Goal: Transaction & Acquisition: Obtain resource

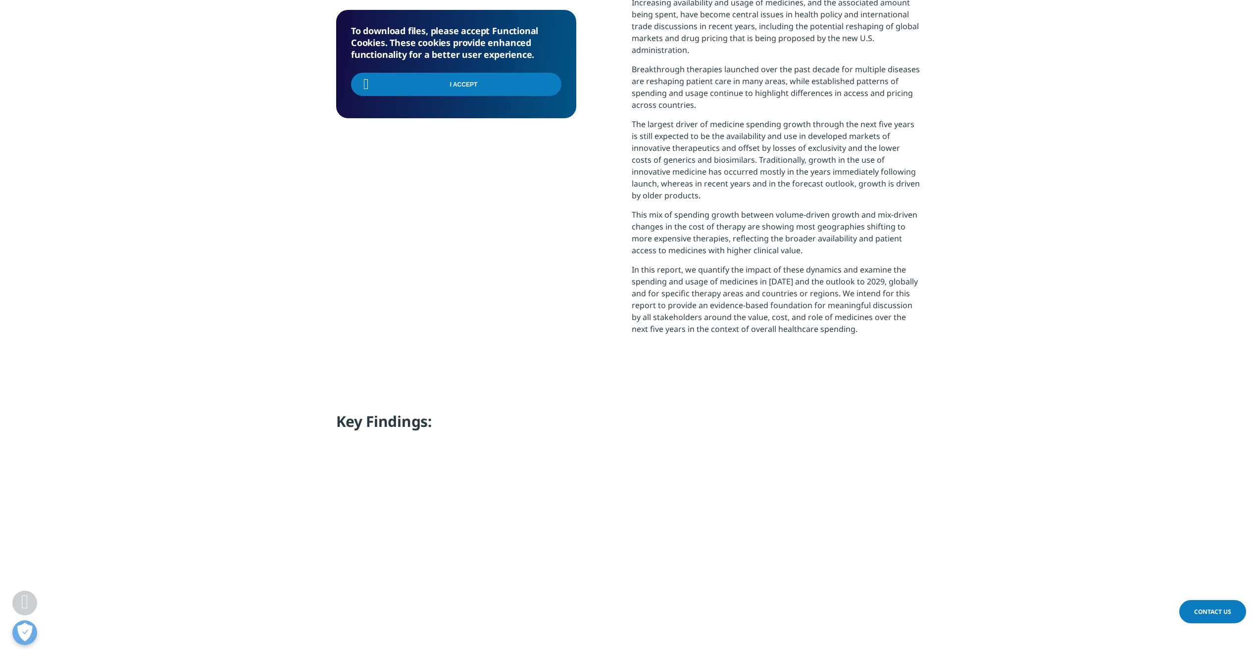
scroll to position [495, 0]
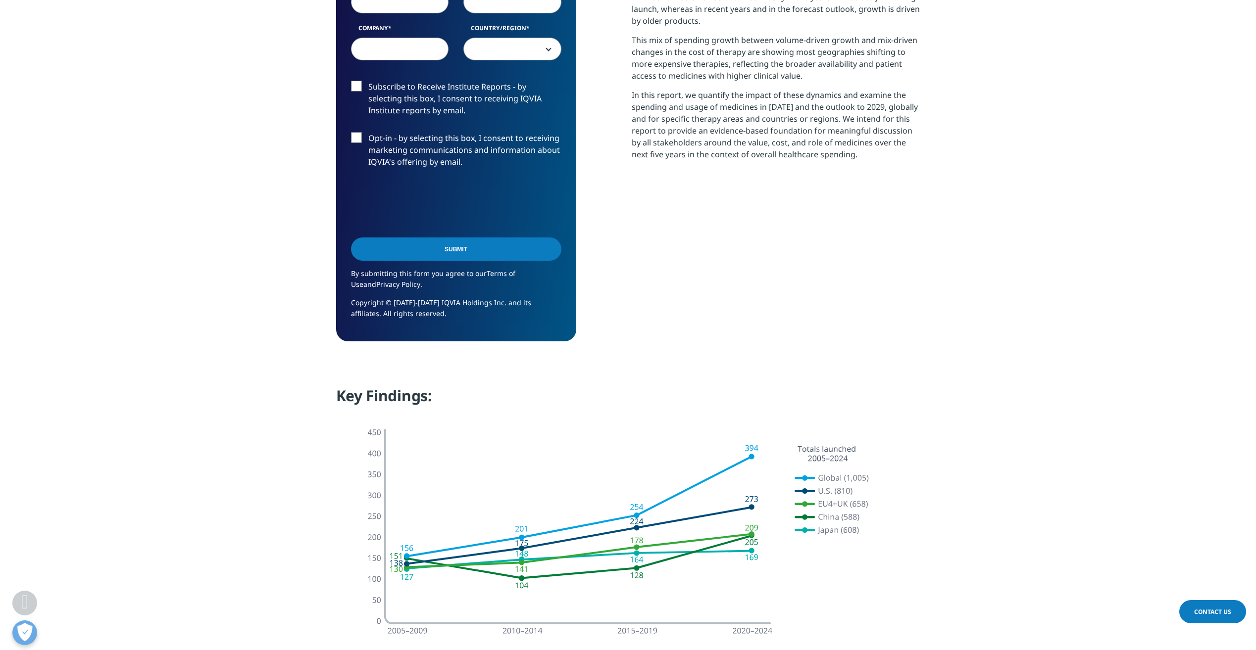
scroll to position [396, 0]
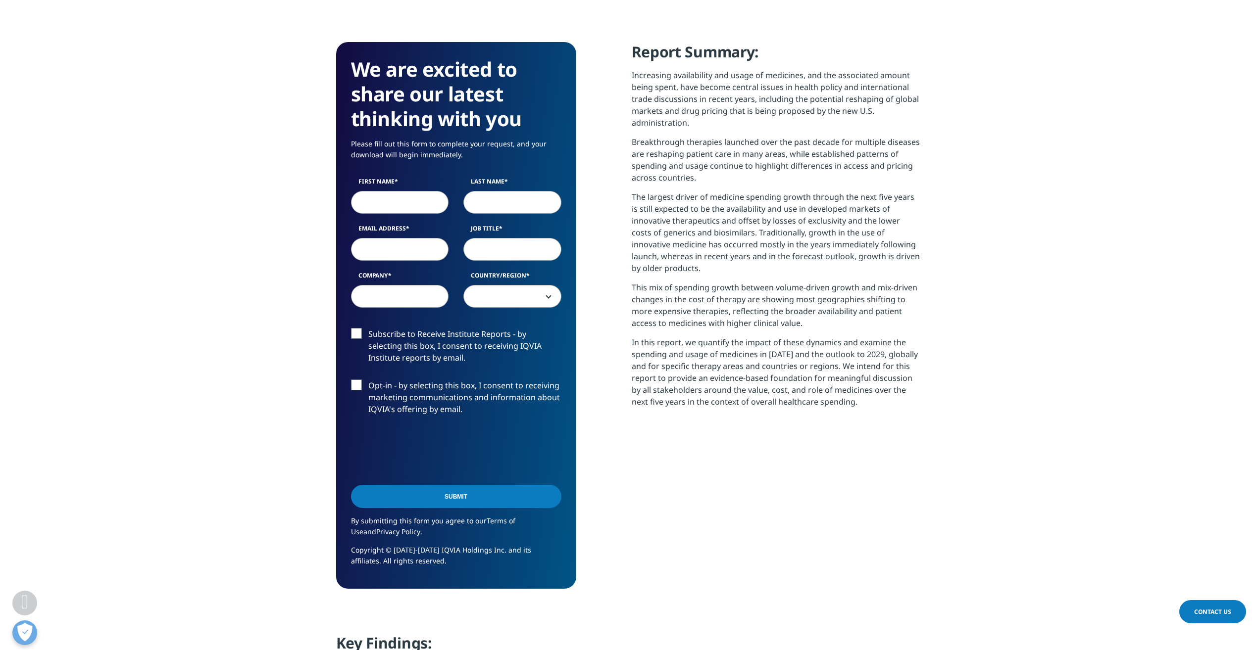
click at [416, 194] on input "First Name" at bounding box center [400, 202] width 98 height 23
type input "ф"
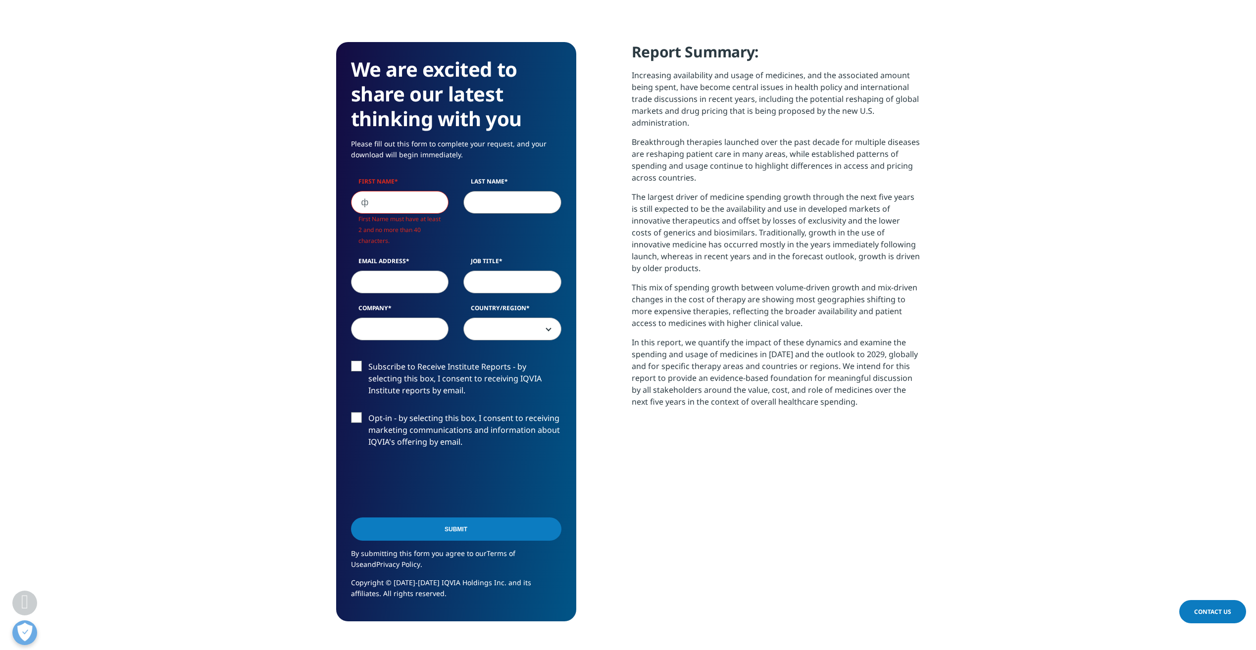
click at [482, 204] on input "Last Name" at bounding box center [512, 202] width 98 height 23
type input "ф"
drag, startPoint x: 343, startPoint y: 205, endPoint x: 331, endPoint y: 204, distance: 12.9
click at [331, 204] on section "We are excited to share our latest thinking with you Please fill out this form …" at bounding box center [628, 332] width 1256 height 669
type input "aa"
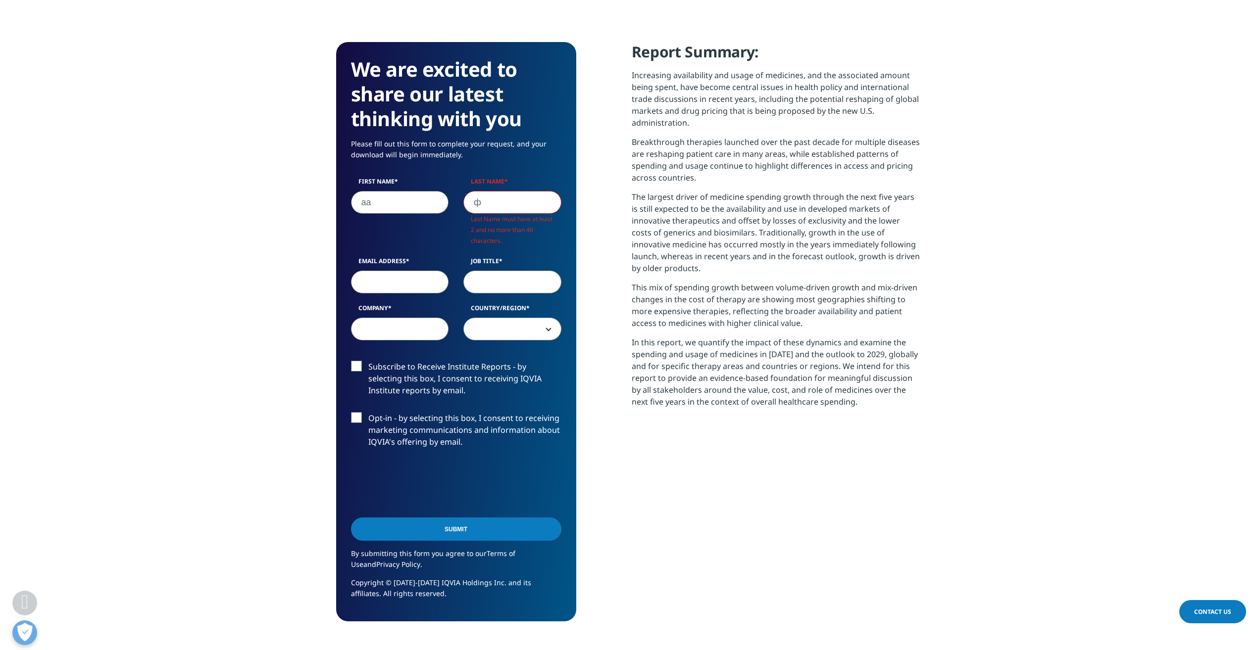
drag, startPoint x: 488, startPoint y: 206, endPoint x: 428, endPoint y: 199, distance: 59.8
click at [428, 199] on div "First Name aa Last Name ф Last Name must have at least 2 and no more than 40 ch…" at bounding box center [455, 264] width 225 height 174
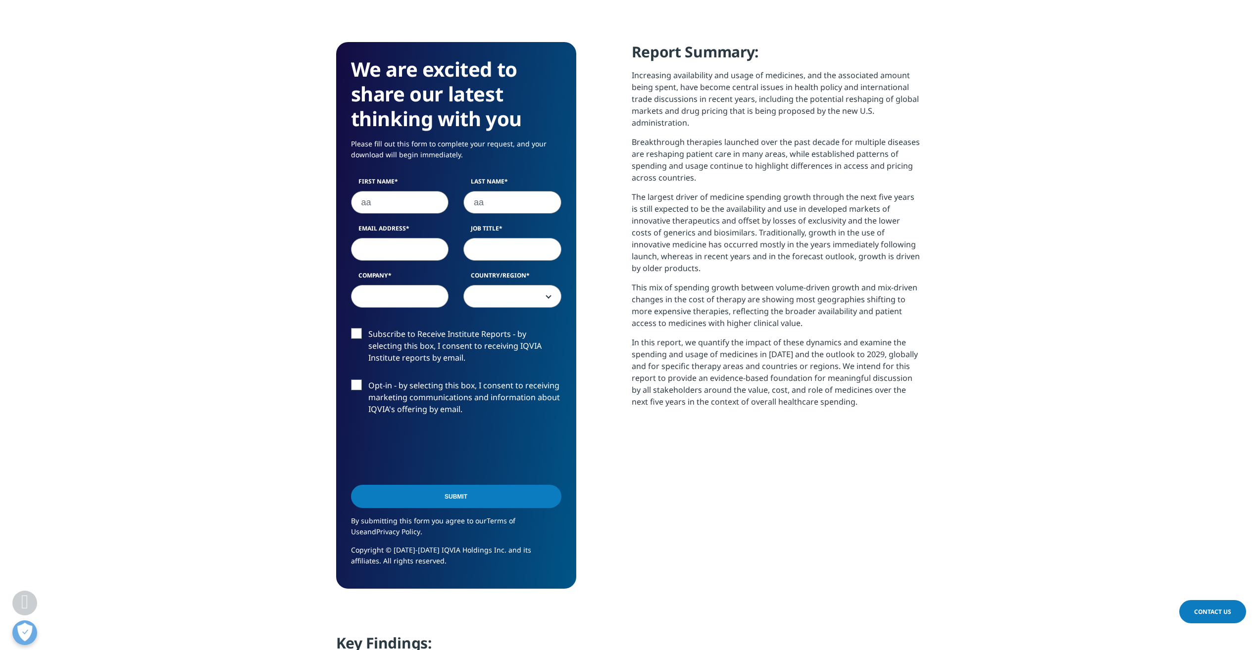
scroll to position [547, 584]
type input "aa"
click at [398, 246] on input "Email Address" at bounding box center [400, 249] width 98 height 23
type input "[EMAIL_ADDRESS][DOMAIN_NAME]"
select select "Russia"
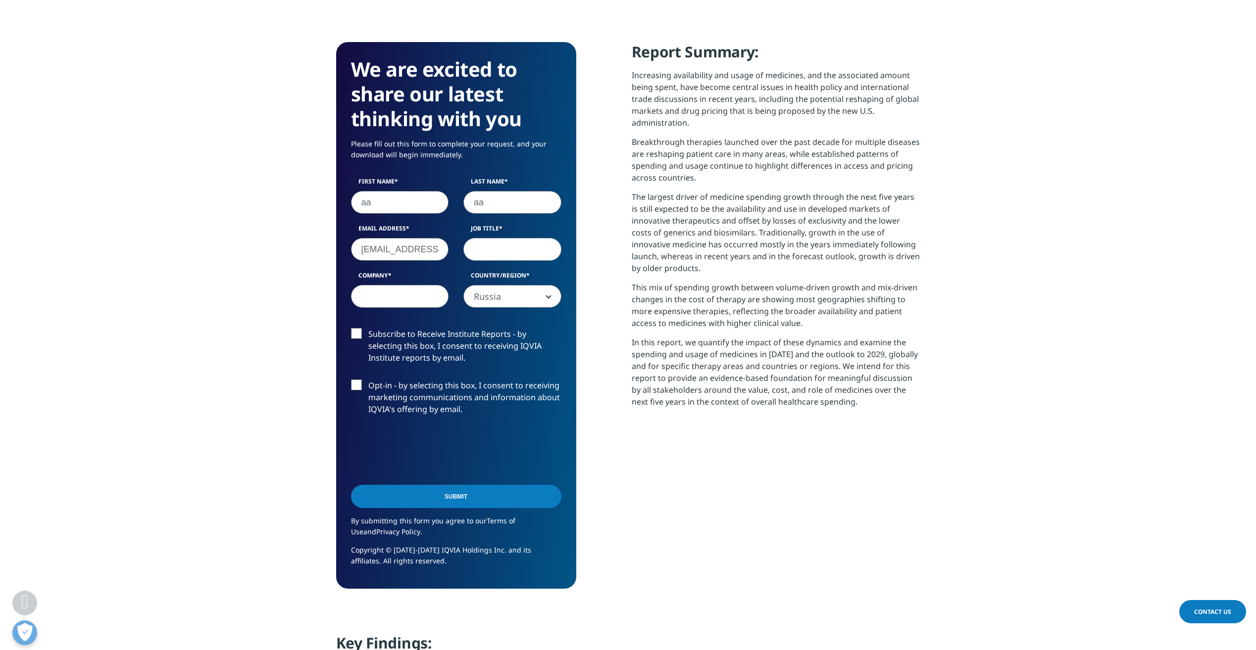
drag, startPoint x: 399, startPoint y: 253, endPoint x: 484, endPoint y: 257, distance: 85.2
click at [484, 257] on div "First Name aa Last Name aa Email Address [EMAIL_ADDRESS][DOMAIN_NAME] Job Title…" at bounding box center [455, 247] width 225 height 141
type input "[EMAIL_ADDRESS][DOMAIN_NAME]"
click at [489, 256] on input "Job Title" at bounding box center [512, 249] width 98 height 23
type input "ww"
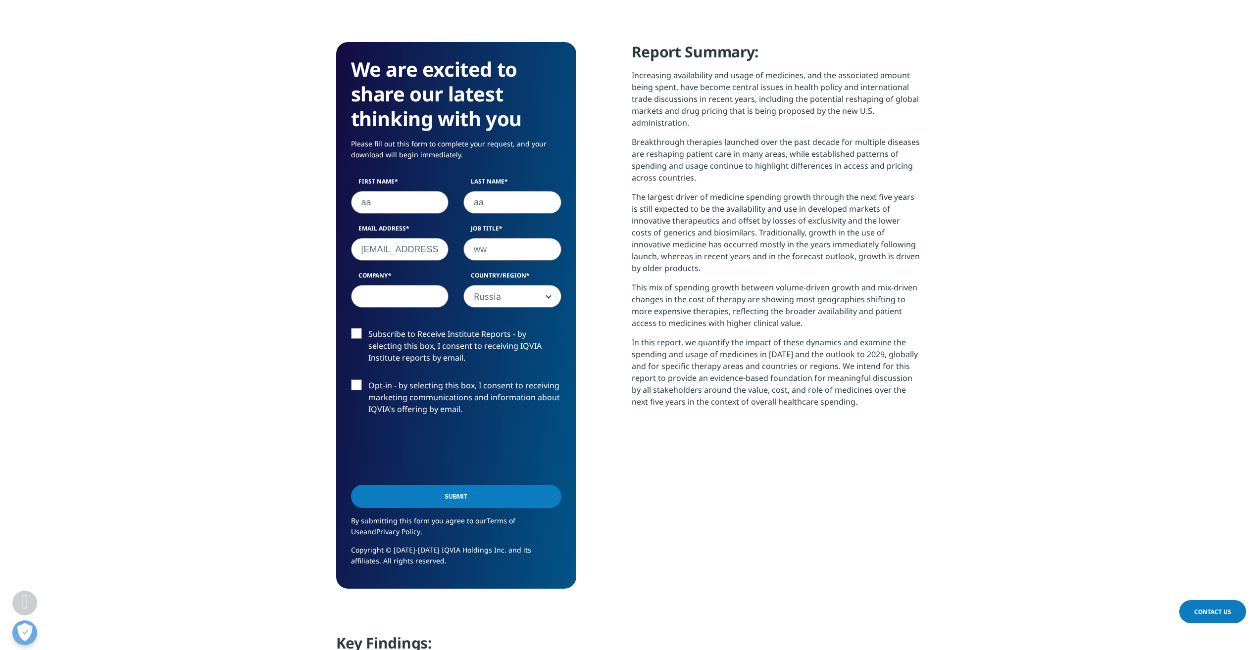
click at [421, 294] on input "Company" at bounding box center [400, 296] width 98 height 23
type input "ww"
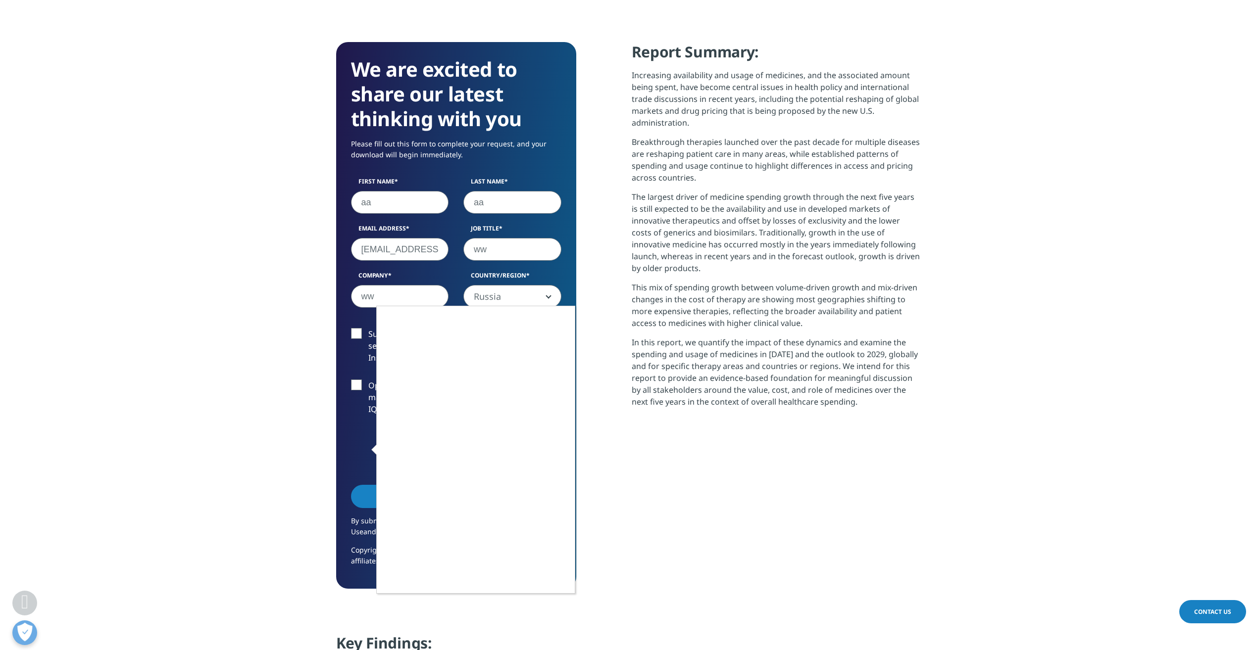
click at [418, 251] on div at bounding box center [628, 325] width 1256 height 650
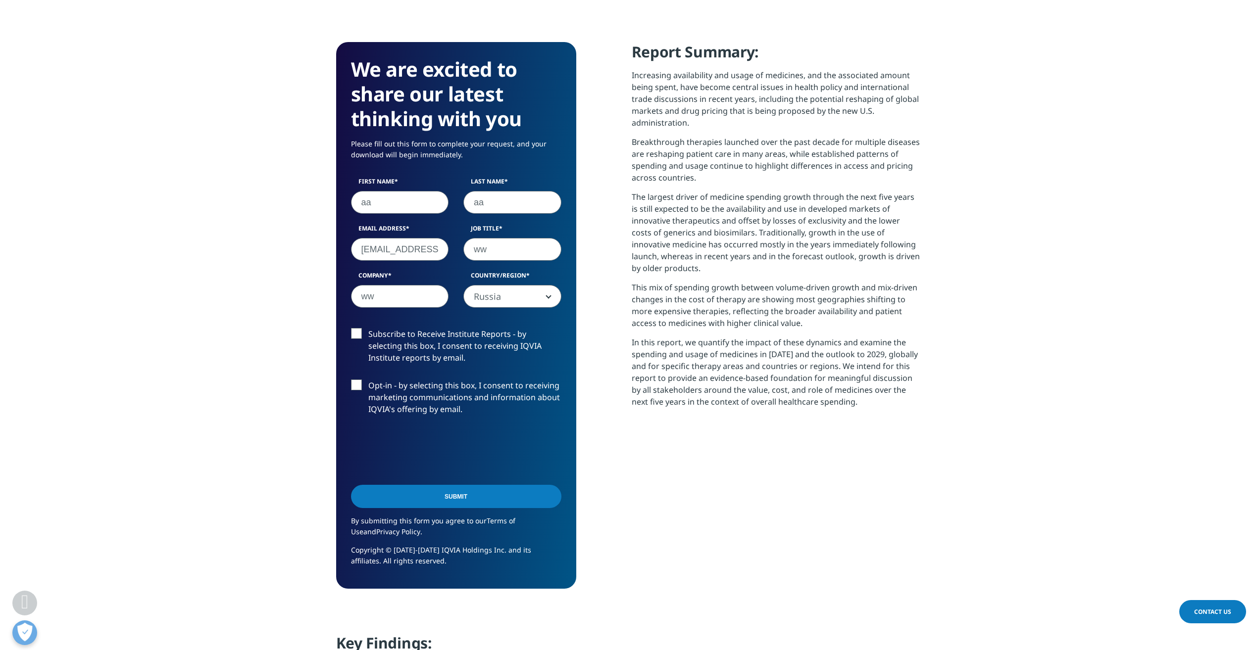
drag, startPoint x: 439, startPoint y: 244, endPoint x: 334, endPoint y: 248, distance: 104.5
click at [334, 248] on section "We are excited to share our latest thinking with you Please fill out this form …" at bounding box center [628, 316] width 1256 height 636
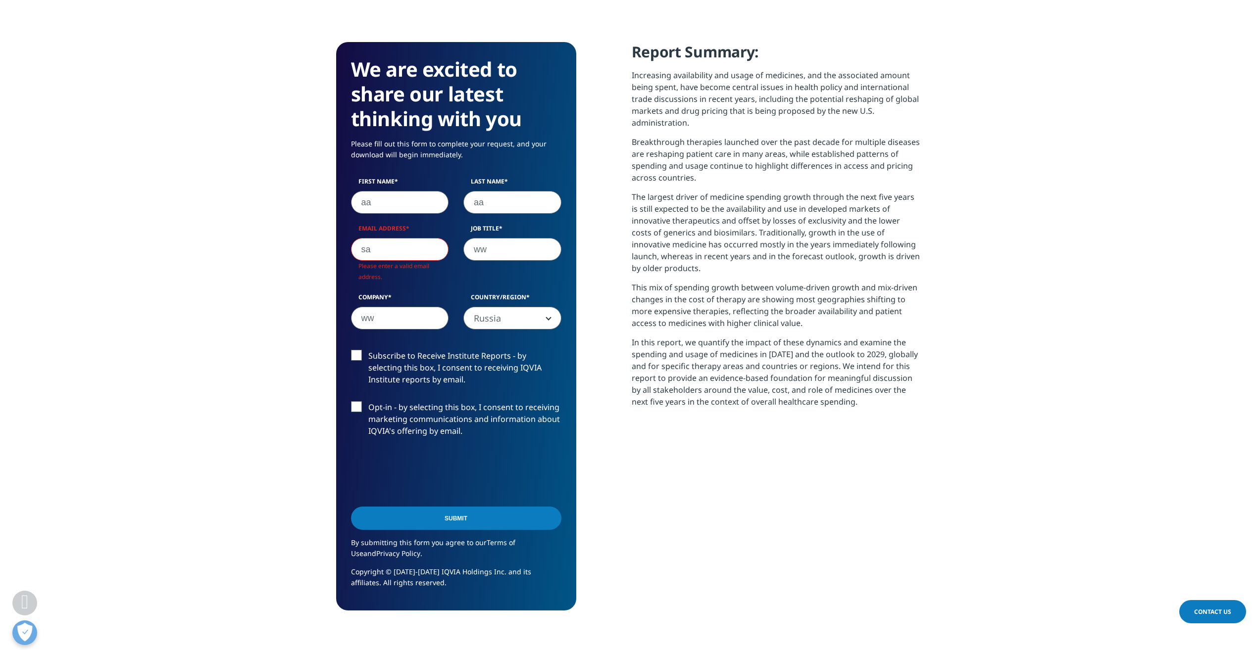
type input "s"
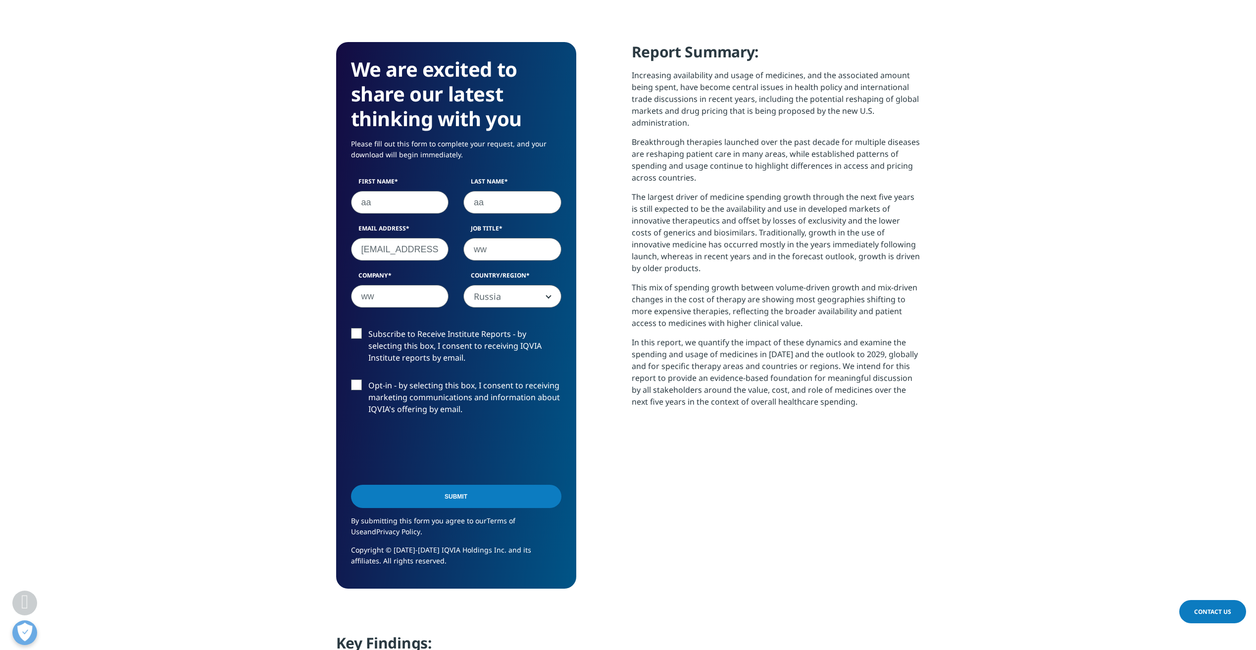
type input "[EMAIL_ADDRESS][DOMAIN_NAME]"
click at [277, 270] on section "We are excited to share our latest thinking with you Please fill out this form …" at bounding box center [628, 316] width 1256 height 636
click at [358, 249] on input "[EMAIL_ADDRESS][DOMAIN_NAME]" at bounding box center [400, 249] width 98 height 23
click at [287, 290] on section "We are excited to share our latest thinking with you Please fill out this form …" at bounding box center [628, 316] width 1256 height 636
click at [381, 253] on input "[EMAIL_ADDRESS][DOMAIN_NAME]" at bounding box center [400, 249] width 98 height 23
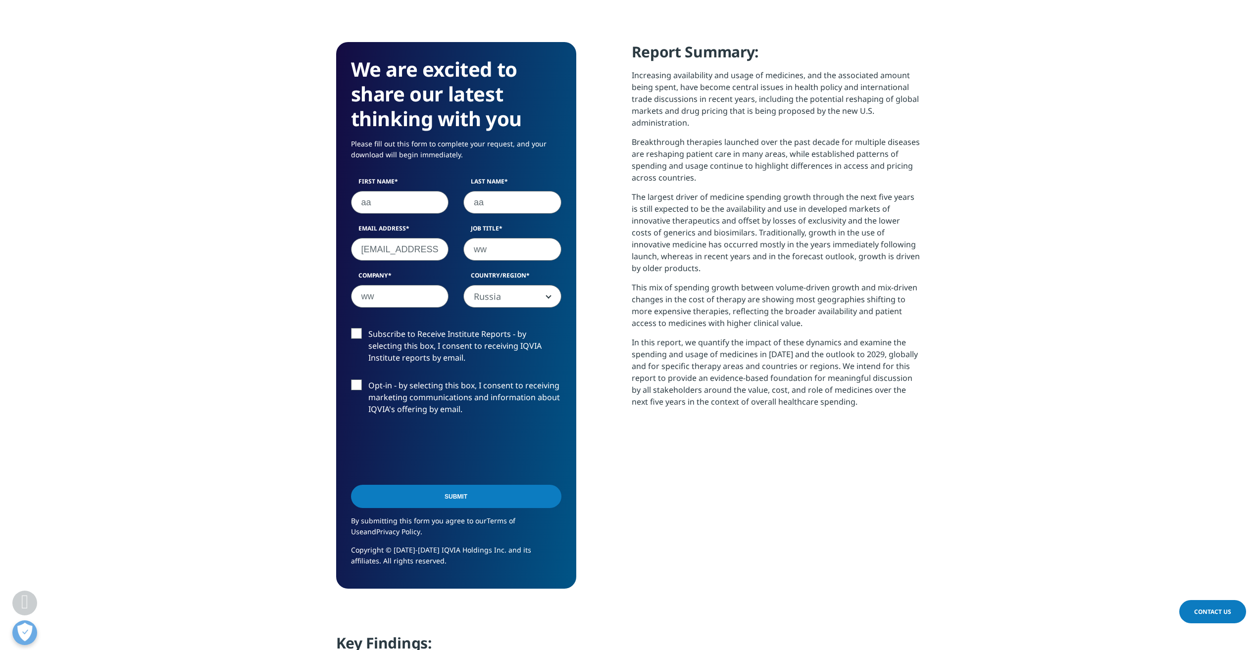
click at [381, 253] on input "[EMAIL_ADDRESS][DOMAIN_NAME]" at bounding box center [400, 249] width 98 height 23
click at [407, 251] on input "[EMAIL_ADDRESS][DOMAIN_NAME]" at bounding box center [400, 249] width 98 height 23
drag, startPoint x: 411, startPoint y: 251, endPoint x: 448, endPoint y: 250, distance: 36.6
click at [448, 250] on input "[EMAIL_ADDRESS][DOMAIN_NAME]" at bounding box center [400, 249] width 98 height 23
click at [426, 248] on input "[EMAIL_ADDRESS][DOMAIN_NAME]" at bounding box center [400, 249] width 98 height 23
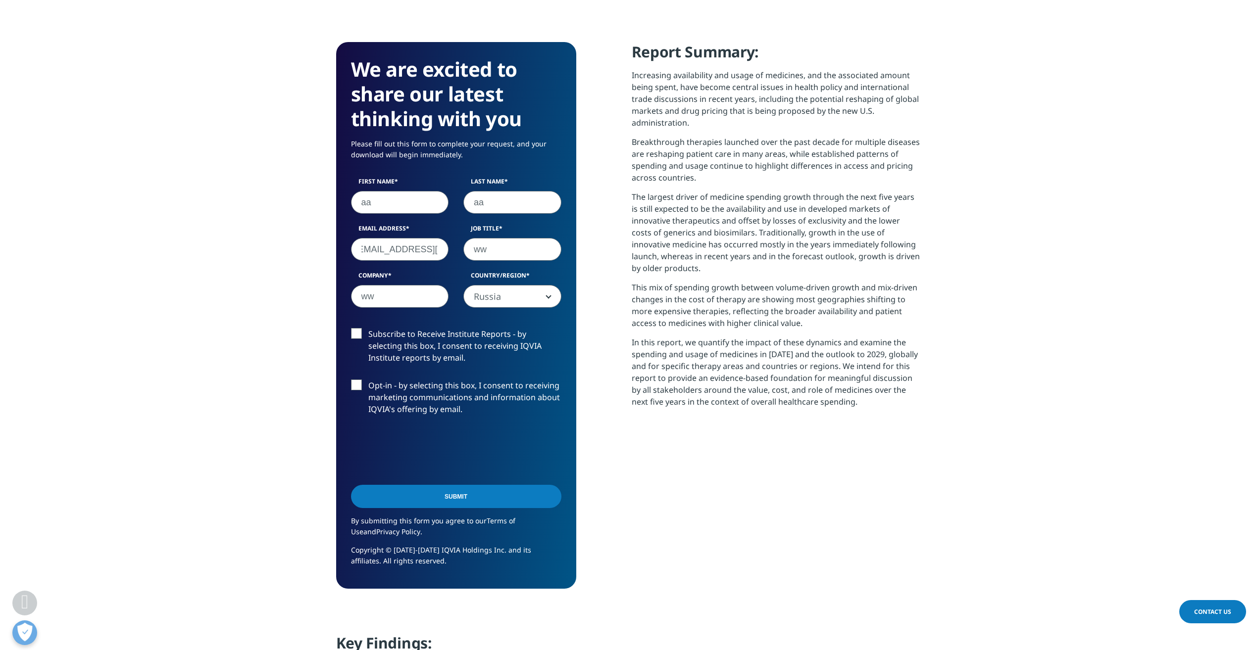
type input "[EMAIL_ADDRESS][DOMAIN_NAME]"
click at [299, 259] on section "We are excited to share our latest thinking with you Please fill out this form …" at bounding box center [628, 316] width 1256 height 636
click at [483, 491] on input "Submit" at bounding box center [456, 496] width 210 height 23
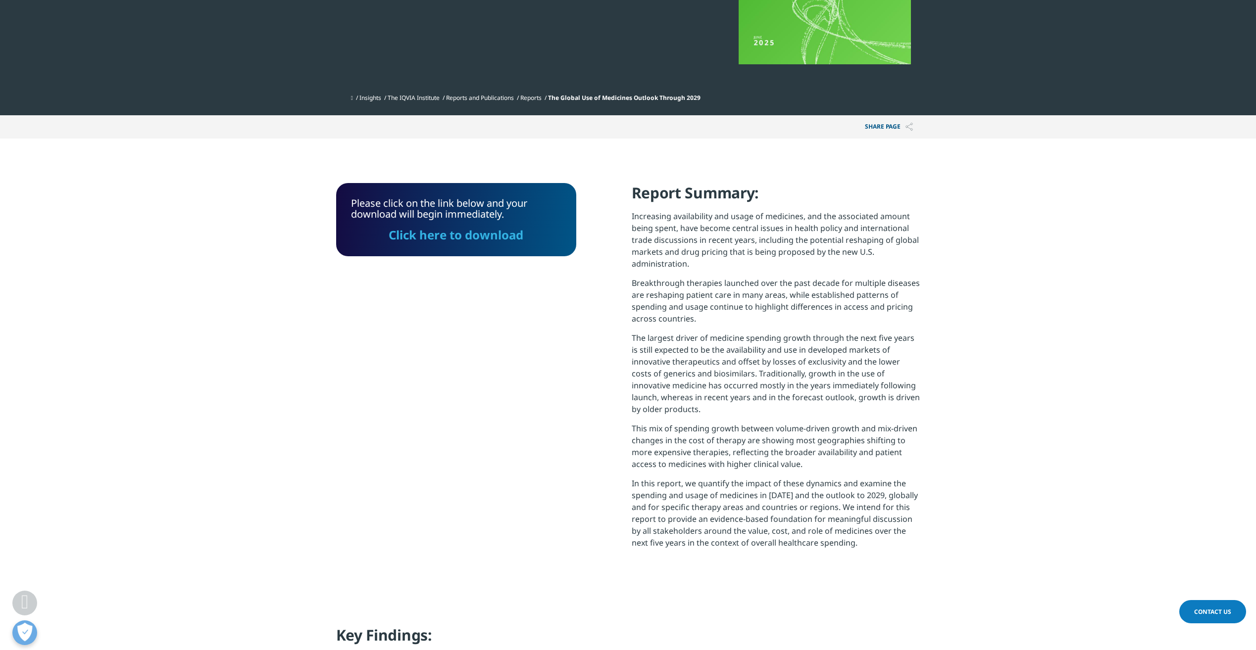
click at [459, 241] on link "Click here to download" at bounding box center [456, 235] width 135 height 16
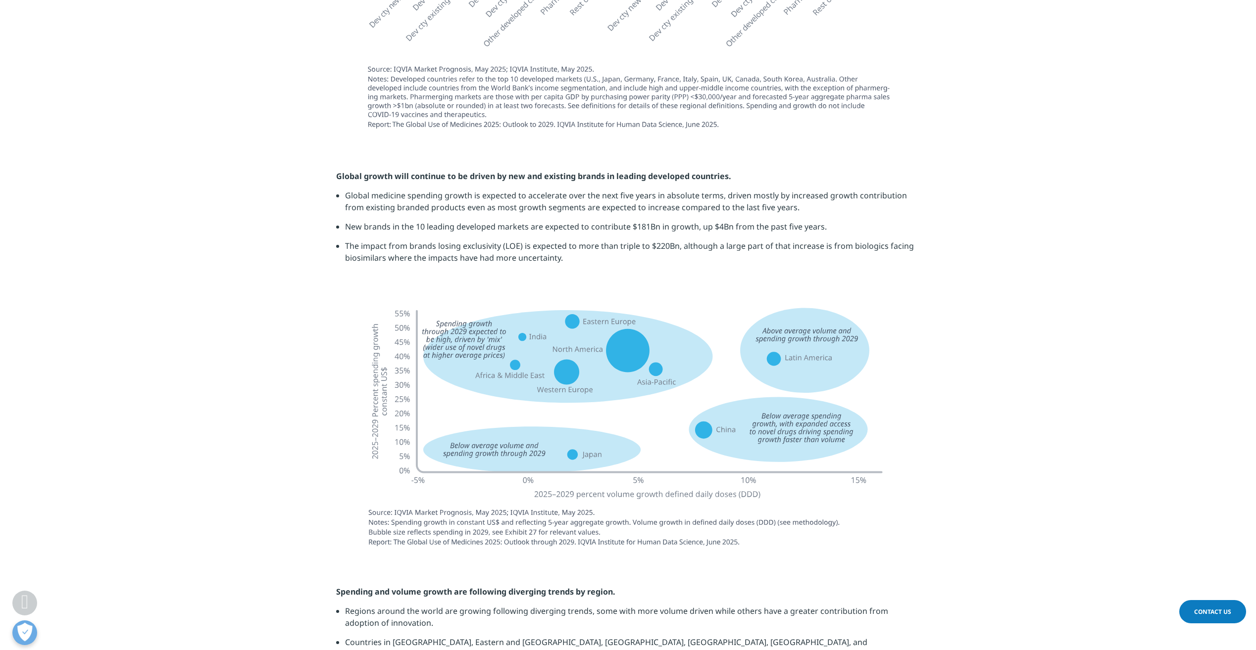
scroll to position [1888, 0]
